Goal: Check status: Check status

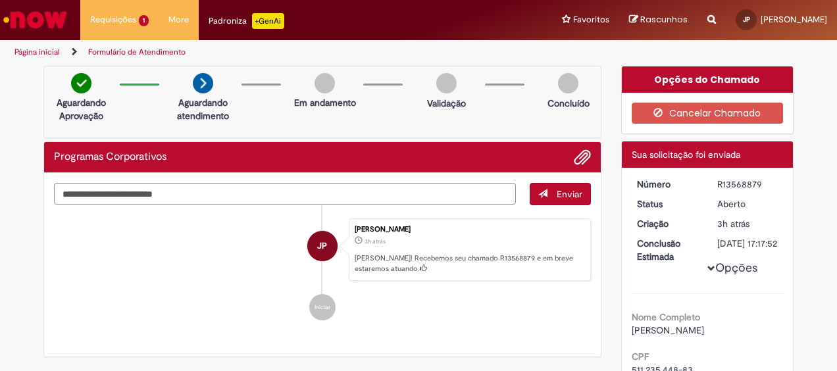
click at [726, 182] on div "R13568879" at bounding box center [747, 184] width 61 height 13
click at [754, 182] on div "R13568879" at bounding box center [747, 184] width 61 height 13
drag, startPoint x: 754, startPoint y: 182, endPoint x: 726, endPoint y: 175, distance: 28.4
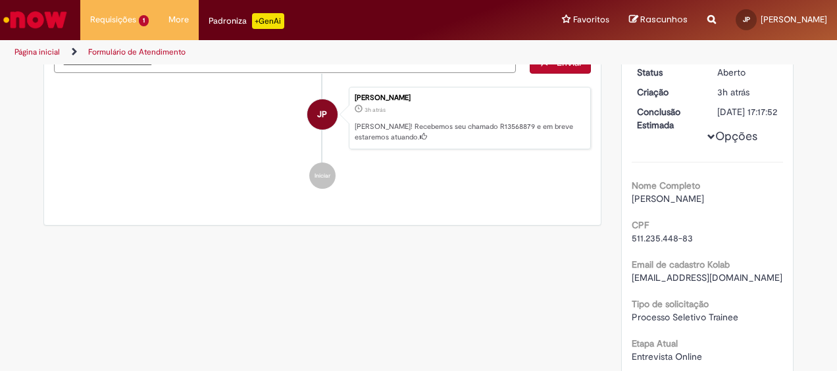
click at [0, 0] on button "Opções" at bounding box center [0, 0] width 0 height 0
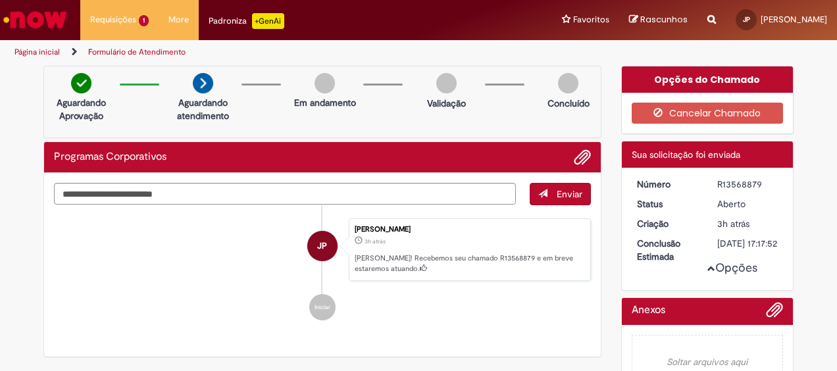
click at [390, 268] on p "[PERSON_NAME]! Recebemos seu chamado R13568879 e em breve estaremos atuando." at bounding box center [468, 263] width 229 height 20
click at [360, 266] on p "[PERSON_NAME]! Recebemos seu chamado R13568879 e em breve estaremos atuando." at bounding box center [468, 263] width 229 height 20
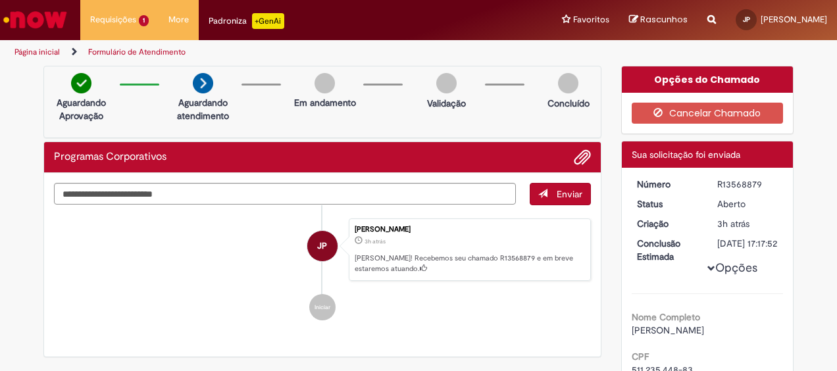
click at [72, 78] on img at bounding box center [81, 83] width 20 height 20
click at [146, 87] on div at bounding box center [139, 95] width 53 height 22
click at [314, 306] on div "JP" at bounding box center [322, 363] width 33 height 268
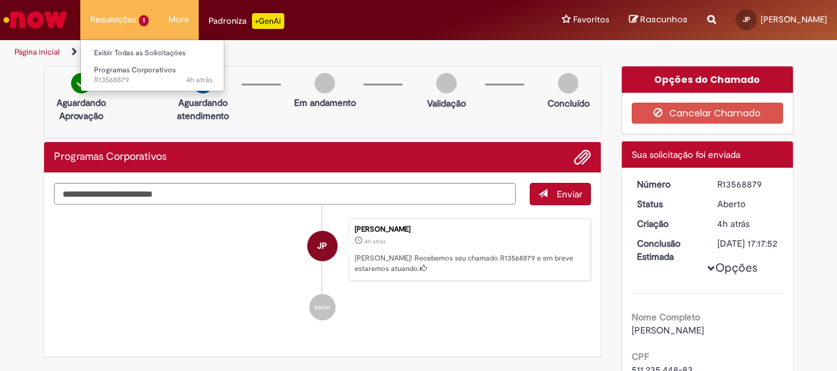
click at [135, 16] on li "Requisições 1 Exibir Todas as Solicitações Programas Corporativos 4h atrás 4 ho…" at bounding box center [119, 19] width 78 height 39
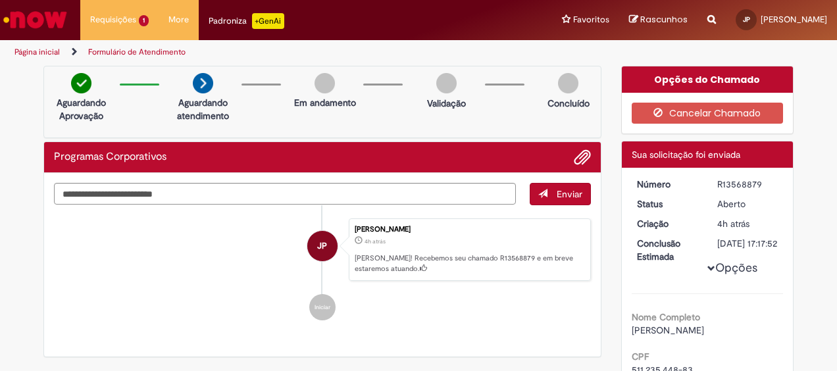
click at [30, 24] on img "Ir para a Homepage" at bounding box center [35, 20] width 68 height 26
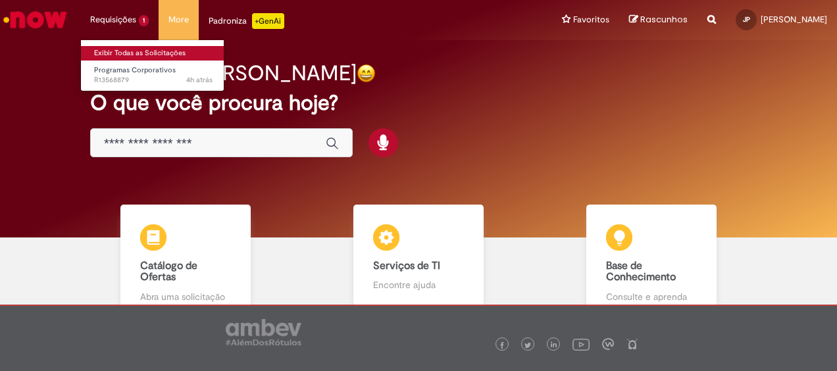
click at [132, 55] on link "Exibir Todas as Solicitações" at bounding box center [153, 53] width 145 height 14
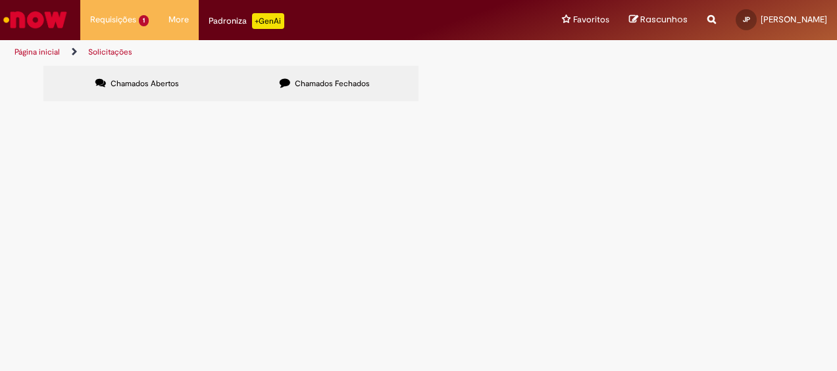
click at [0, 0] on td "Aberto" at bounding box center [0, 0] width 0 height 0
click at [0, 0] on span "Bom dia! Estou com a entrevista online marcada para amanhã (01/10) às 10:30, po…" at bounding box center [0, 0] width 0 height 0
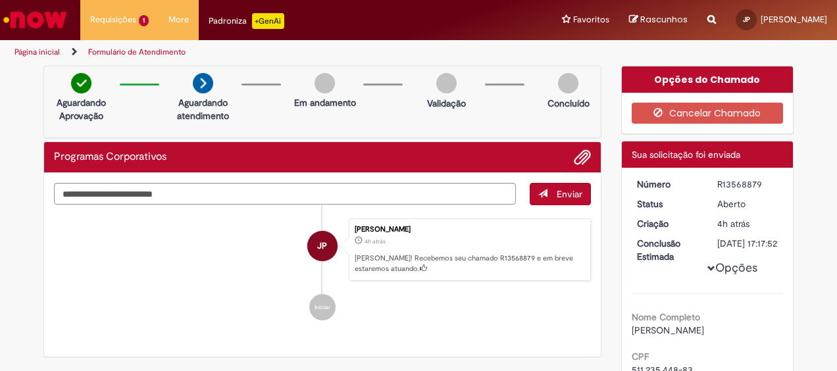
click at [35, 14] on img "Ir para a Homepage" at bounding box center [35, 20] width 68 height 26
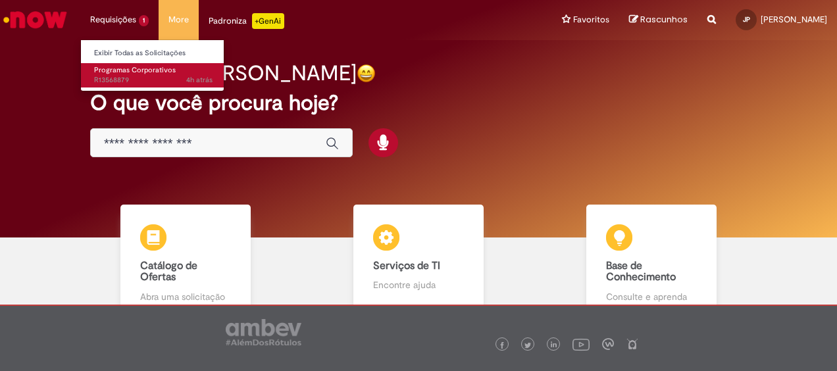
click at [142, 73] on span "Programas Corporativos" at bounding box center [135, 70] width 82 height 10
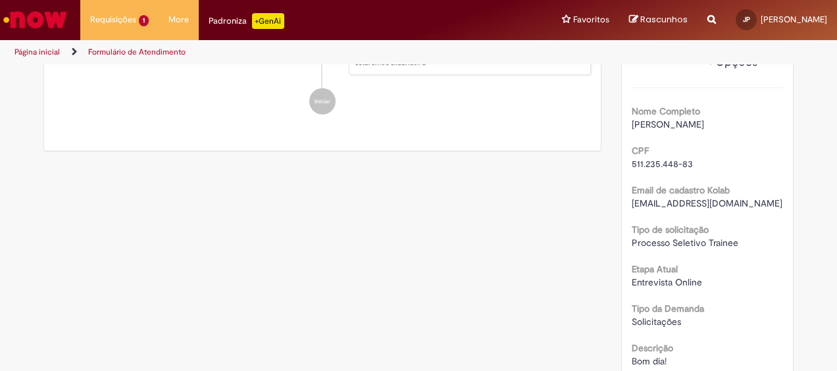
scroll to position [207, 0]
click at [0, 0] on button "Opções" at bounding box center [0, 0] width 0 height 0
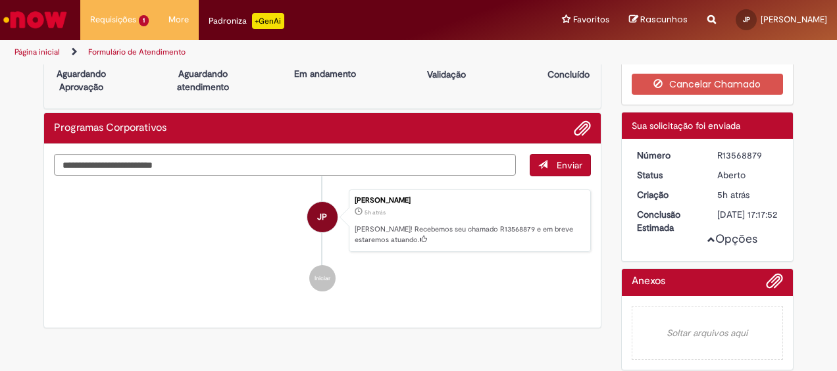
scroll to position [0, 0]
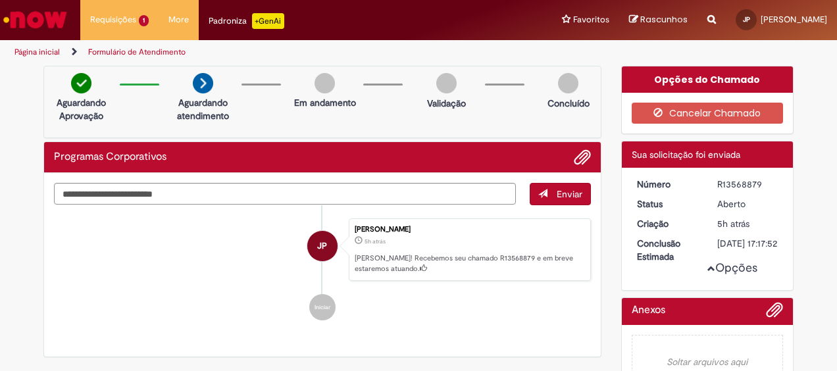
click at [460, 260] on p "[PERSON_NAME]! Recebemos seu chamado R13568879 e em breve estaremos atuando." at bounding box center [468, 263] width 229 height 20
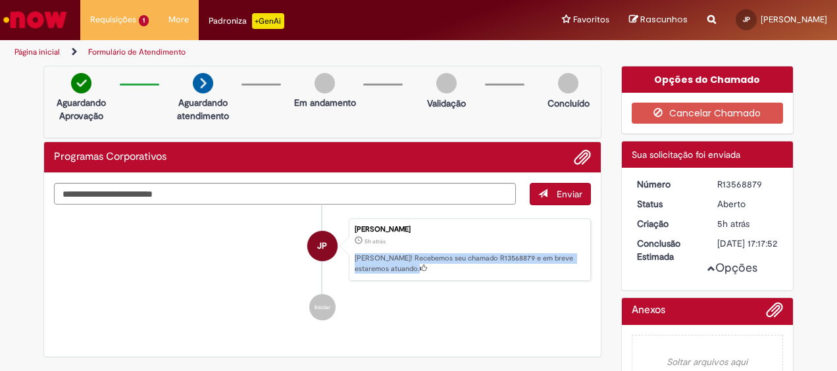
click at [460, 260] on p "[PERSON_NAME]! Recebemos seu chamado R13568879 e em breve estaremos atuando." at bounding box center [468, 263] width 229 height 20
drag, startPoint x: 460, startPoint y: 260, endPoint x: 400, endPoint y: 251, distance: 60.5
click at [400, 251] on div "[PERSON_NAME] 5h atrás 5 horas atrás [PERSON_NAME]! Recebemos seu chamado R1356…" at bounding box center [470, 249] width 242 height 63
click at [400, 253] on p "[PERSON_NAME]! Recebemos seu chamado R13568879 e em breve estaremos atuando." at bounding box center [468, 263] width 229 height 20
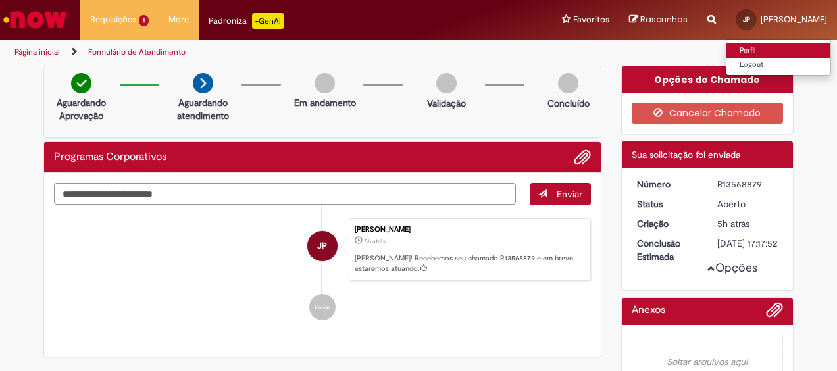
click at [777, 53] on link "Perfil" at bounding box center [778, 50] width 104 height 14
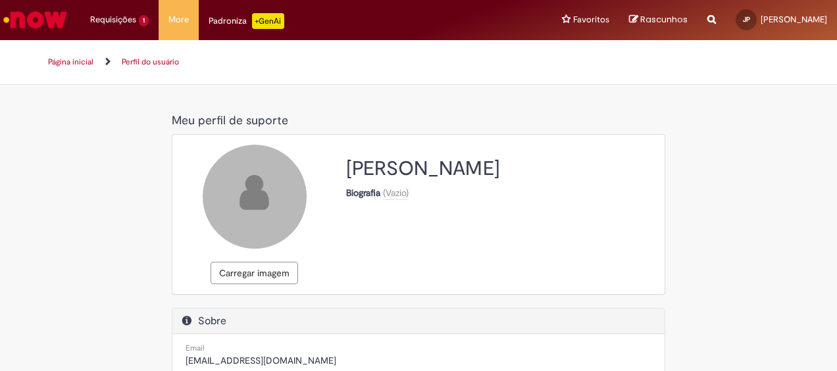
select select "**********"
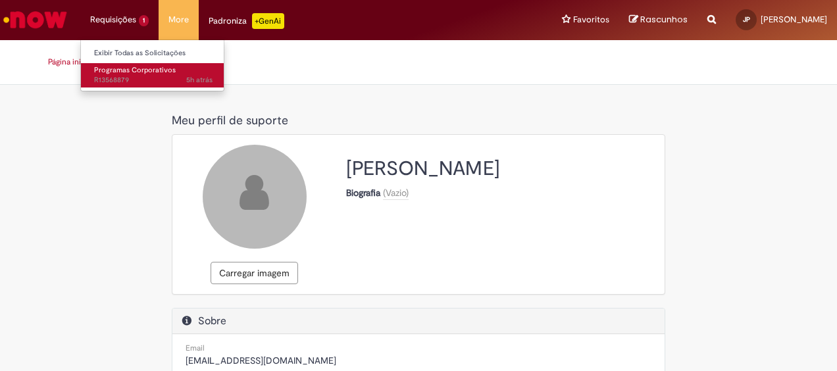
click at [125, 80] on span "5h atrás 5 horas atrás R13568879" at bounding box center [153, 80] width 118 height 11
